Goal: Information Seeking & Learning: Learn about a topic

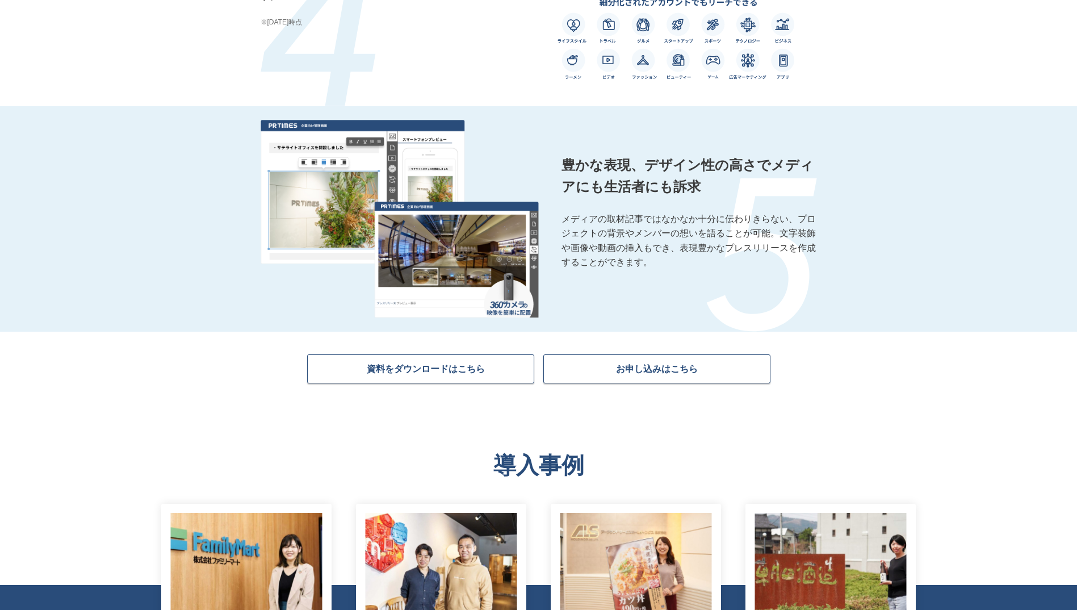
scroll to position [1647, 0]
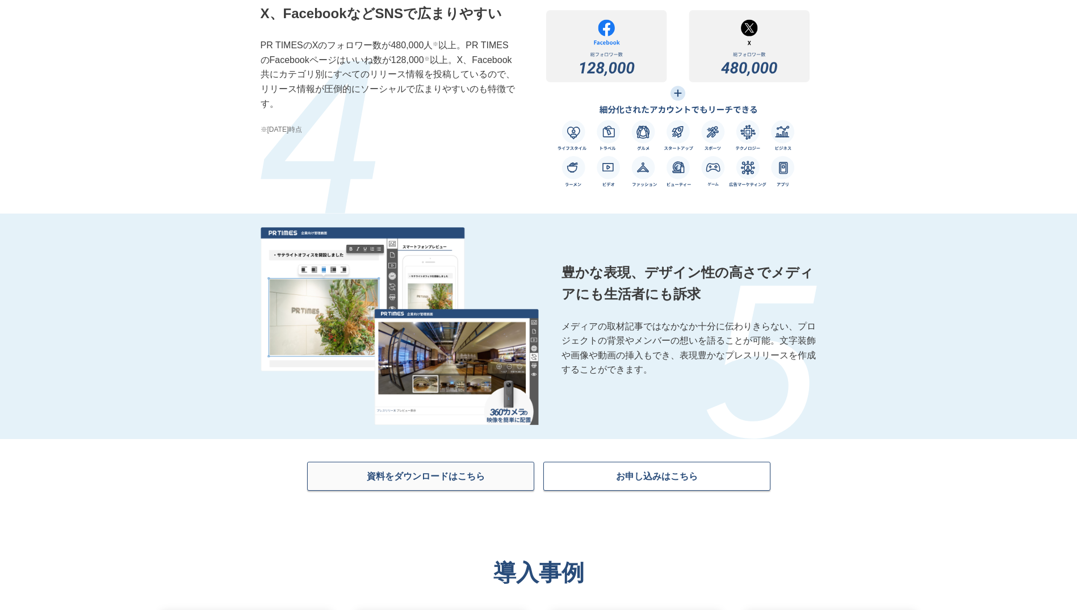
click at [466, 482] on span "資料をダウンロードはこちら" at bounding box center [426, 475] width 118 height 11
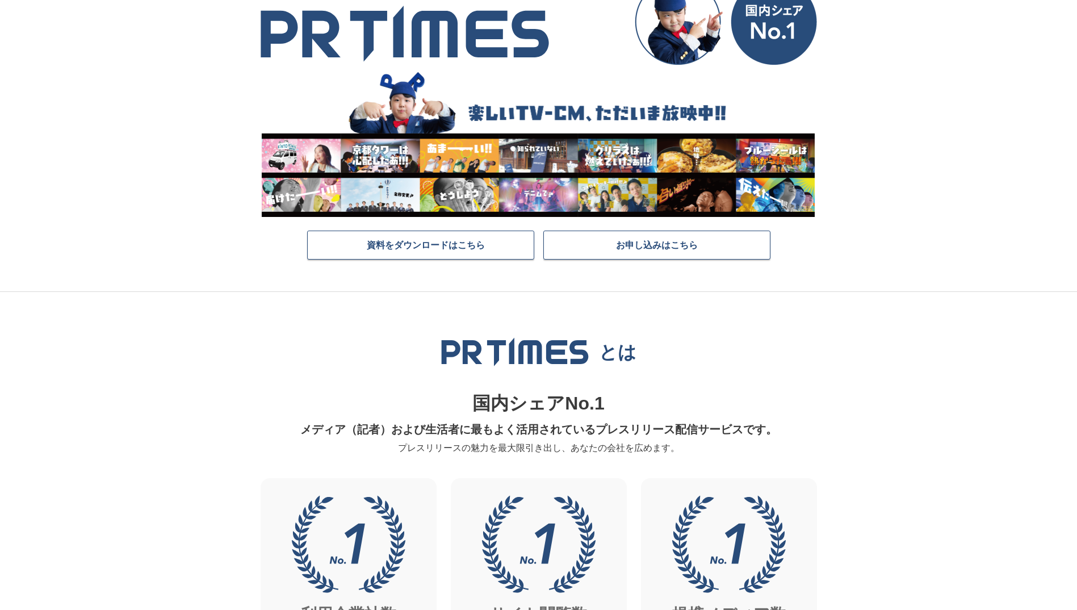
scroll to position [0, 0]
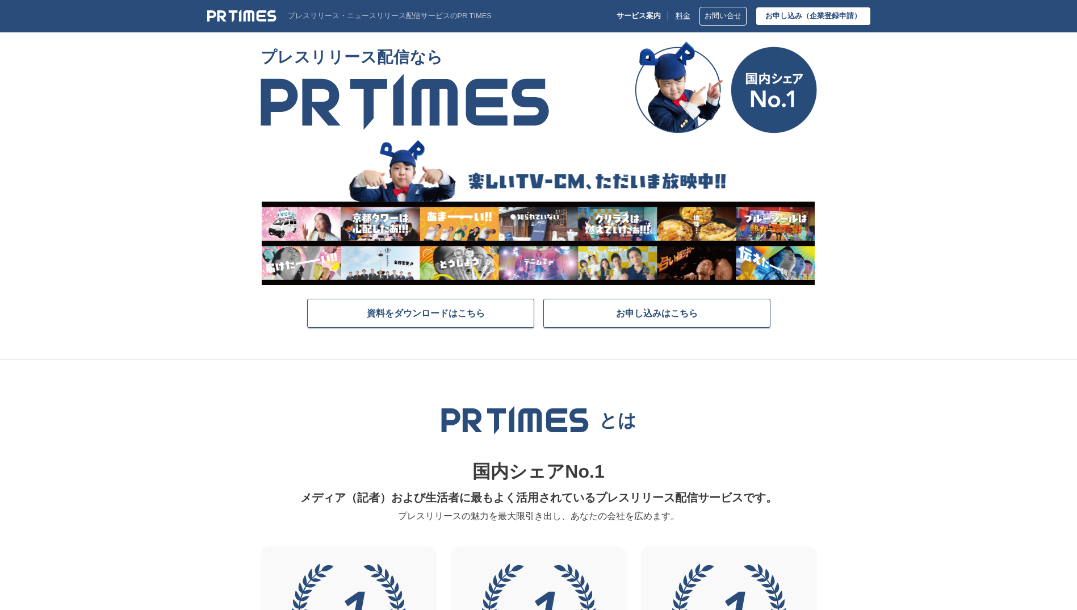
click at [687, 12] on link "料金" at bounding box center [683, 16] width 15 height 9
click at [459, 308] on span "資料をダウンロードはこちら" at bounding box center [426, 312] width 118 height 11
click at [672, 17] on nav "サービス案内 料金" at bounding box center [654, 15] width 74 height 9
click at [644, 14] on div "サービス案内 料金 お問い合せ お申し込み （企業登録申請）" at bounding box center [744, 16] width 254 height 19
click at [668, 17] on hr at bounding box center [668, 15] width 1 height 9
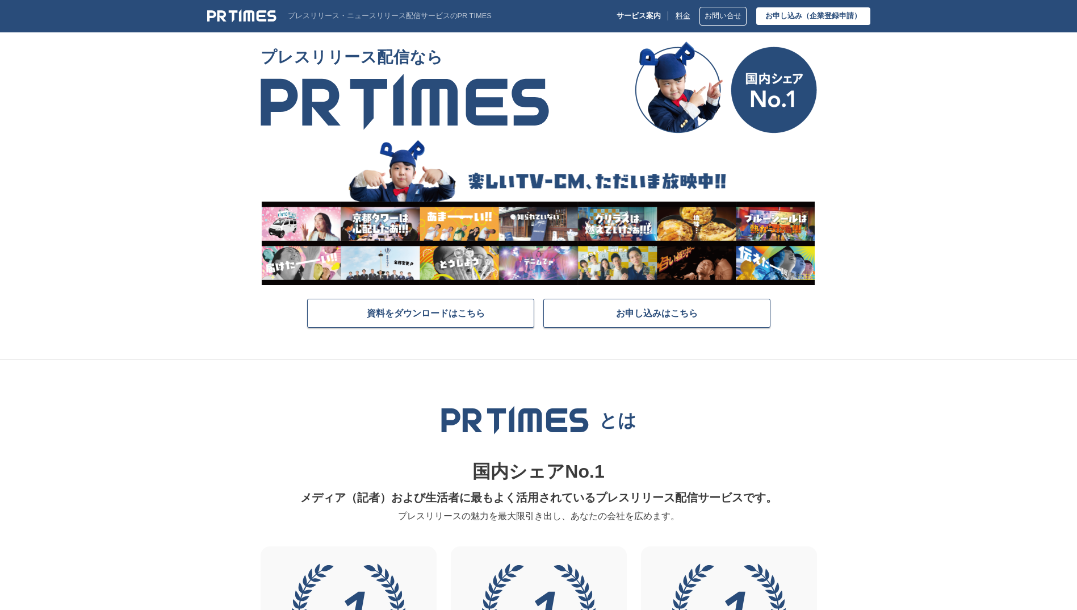
click at [676, 17] on link "料金" at bounding box center [683, 16] width 15 height 9
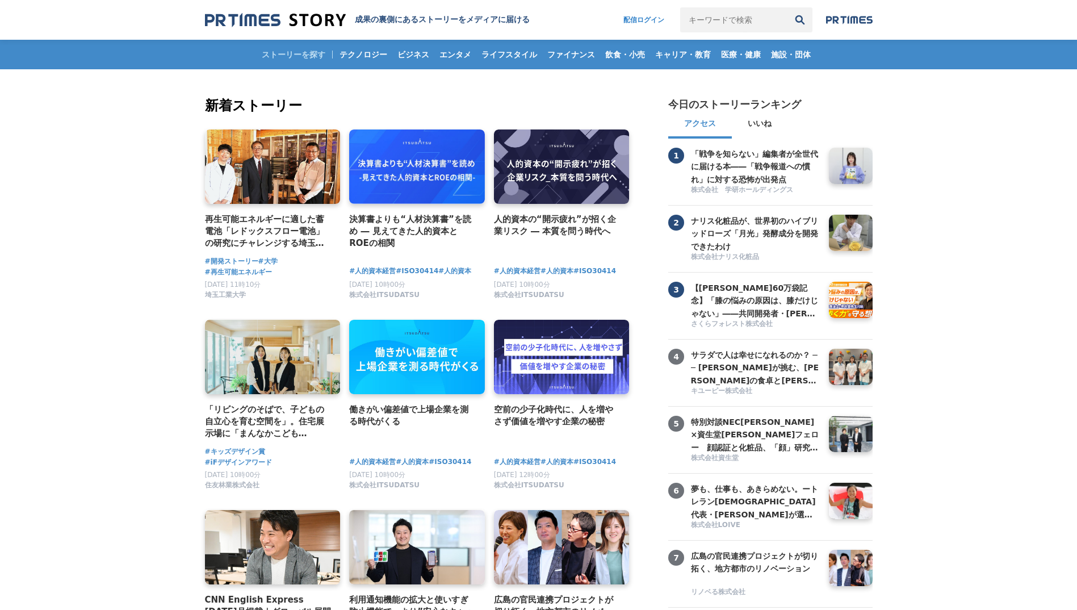
scroll to position [341, 0]
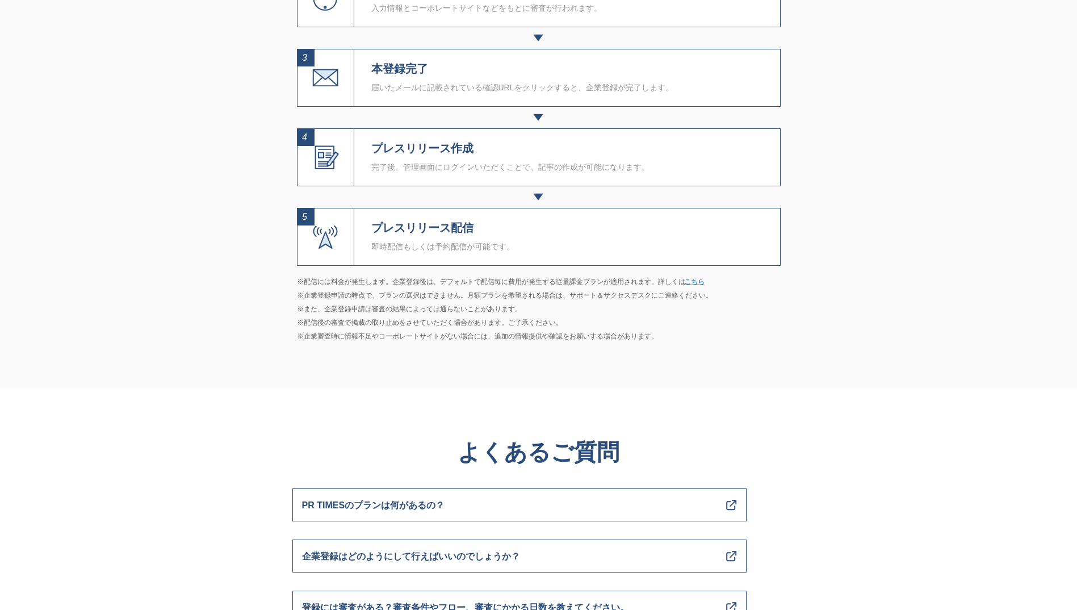
scroll to position [4203, 0]
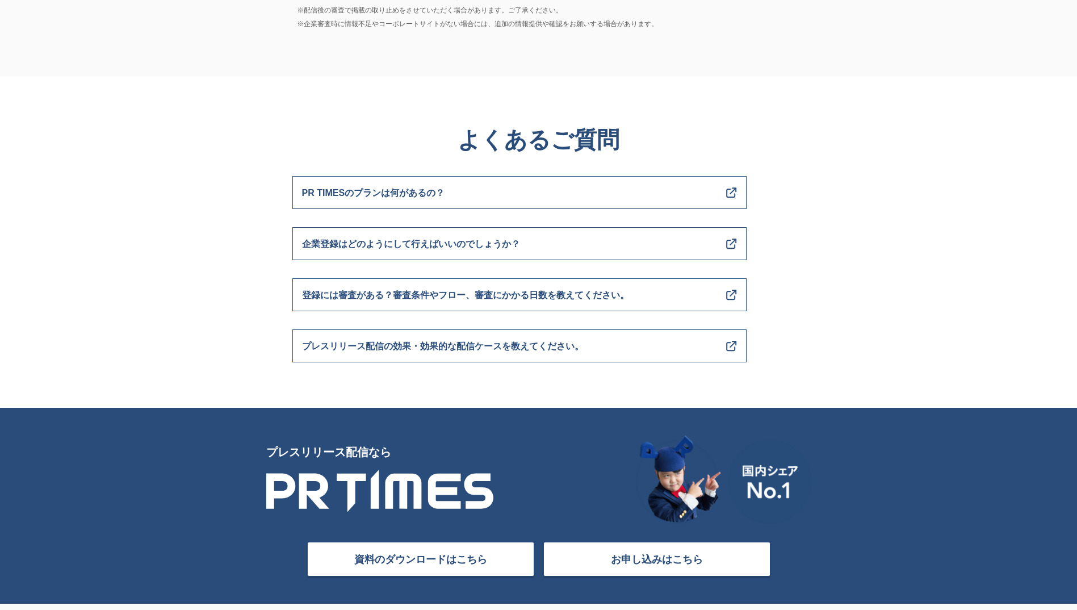
click at [722, 324] on div "よくあるご質問 PR TIMESのプランは何があるの？ 企業登録はどのようにして行えばいいのでしょうか？ 登録には審査がある？審査条件やフロー、審査にかかる日…" at bounding box center [538, 242] width 511 height 332
click at [714, 352] on link "プレスリリース配信の効果・効果的な配信ケースを教えてください。" at bounding box center [519, 345] width 454 height 33
click at [537, 350] on span "プレスリリース配信の効果・効果的な配信ケースを教えてください。" at bounding box center [443, 346] width 282 height 15
